Goal: Task Accomplishment & Management: Use online tool/utility

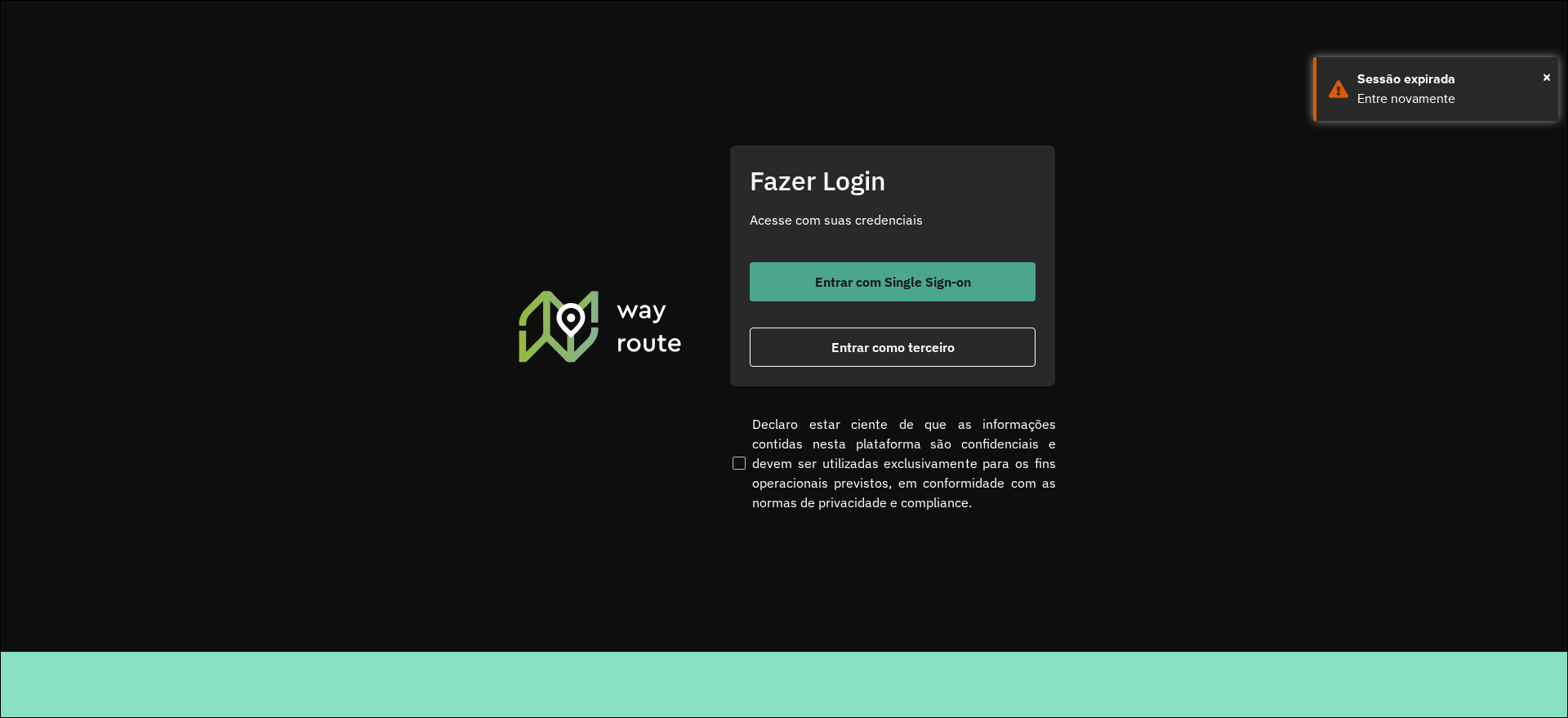
click at [923, 275] on span "Entrar com Single Sign-on" at bounding box center [893, 281] width 156 height 13
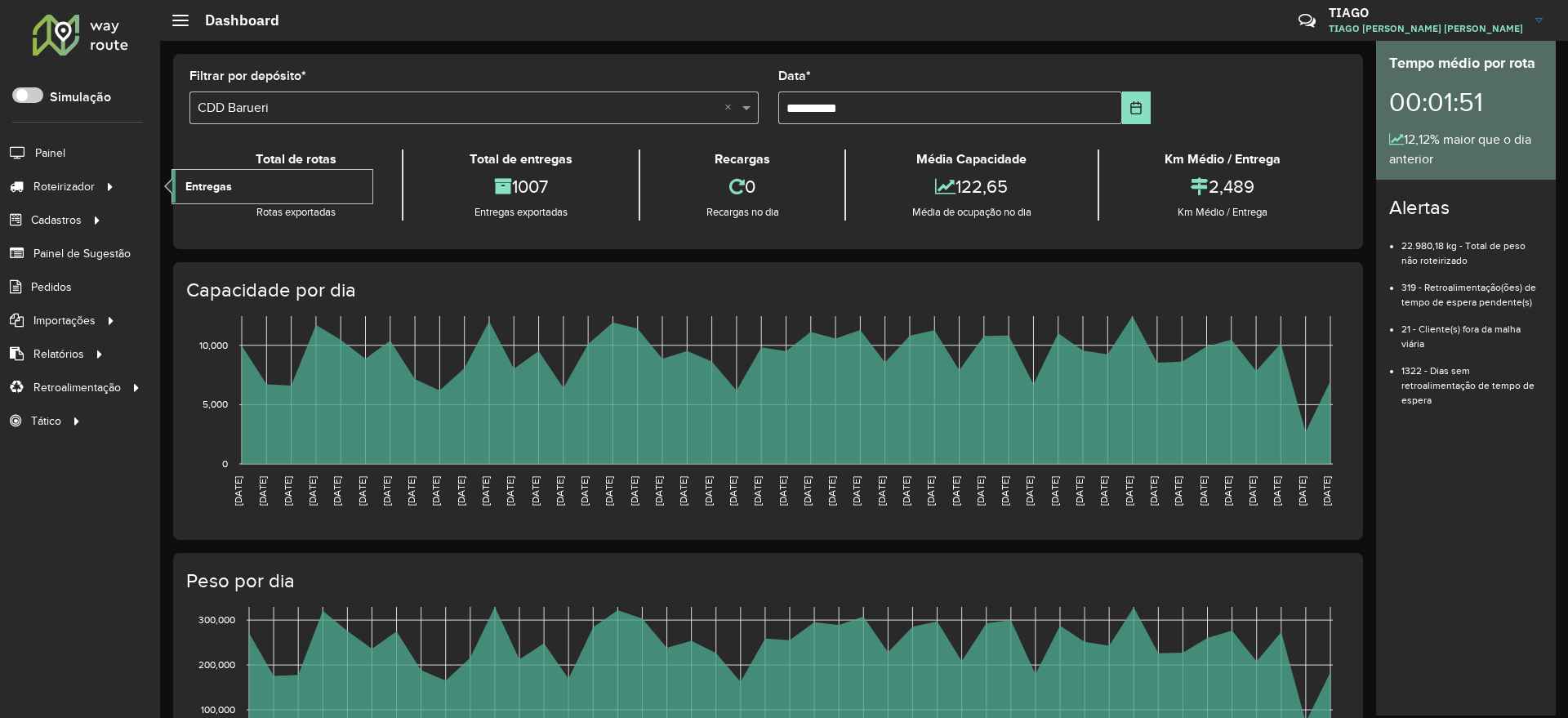
click at [306, 191] on link "Entregas" at bounding box center [272, 186] width 200 height 33
